Goal: Information Seeking & Learning: Learn about a topic

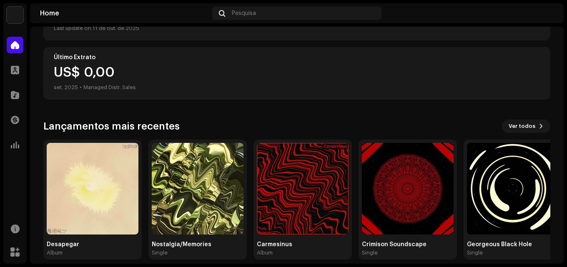
scroll to position [145, 0]
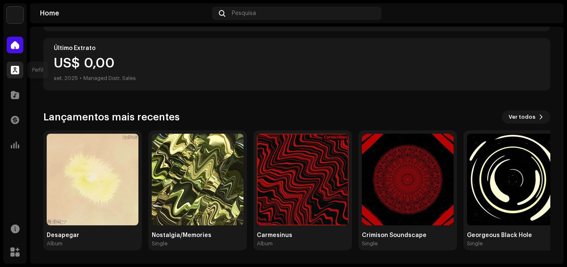
click at [16, 73] on span at bounding box center [15, 70] width 8 height 7
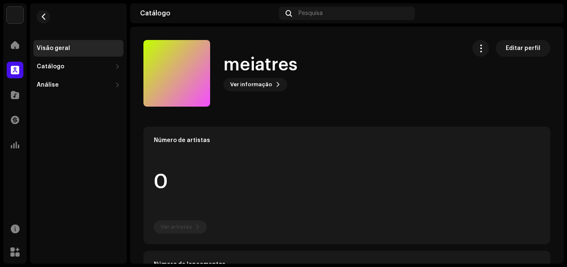
click at [68, 33] on div "Visão geral Catálogo Lançamentos Faixas Análise Consumo Engagement Receita" at bounding box center [78, 48] width 97 height 90
click at [70, 30] on div "Visão geral Catálogo Lançamentos Faixas Análise Consumo Engagement Receita" at bounding box center [78, 48] width 97 height 90
click at [203, 225] on re-o-card-data "Número de artistas 0 Ver artistas" at bounding box center [346, 185] width 407 height 117
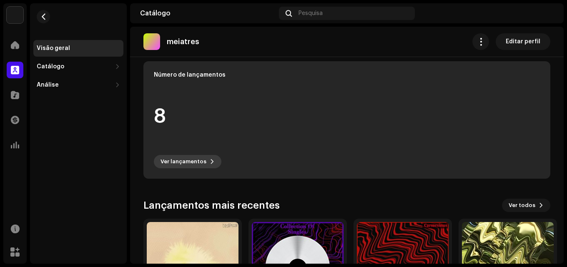
scroll to position [208, 0]
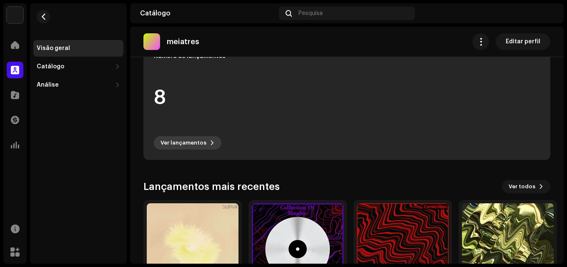
click at [187, 143] on span "Ver lançamentos" at bounding box center [183, 143] width 46 height 17
